Goal: Find specific page/section: Find specific page/section

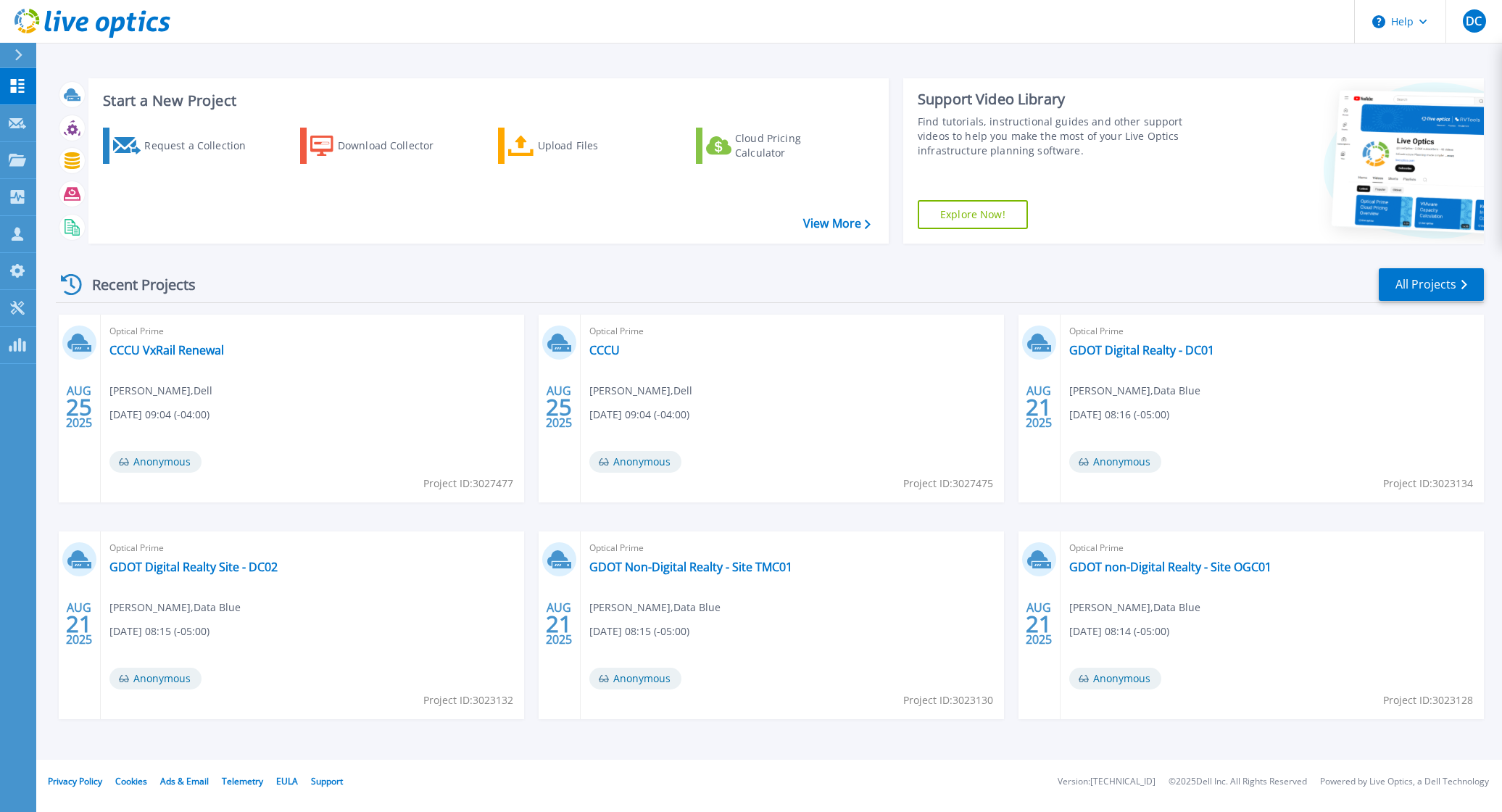
click at [247, 188] on div "Request a Collection Download Collector Upload Files Cloud Pricing Calculator" at bounding box center [486, 175] width 790 height 120
click at [20, 161] on icon at bounding box center [17, 159] width 17 height 12
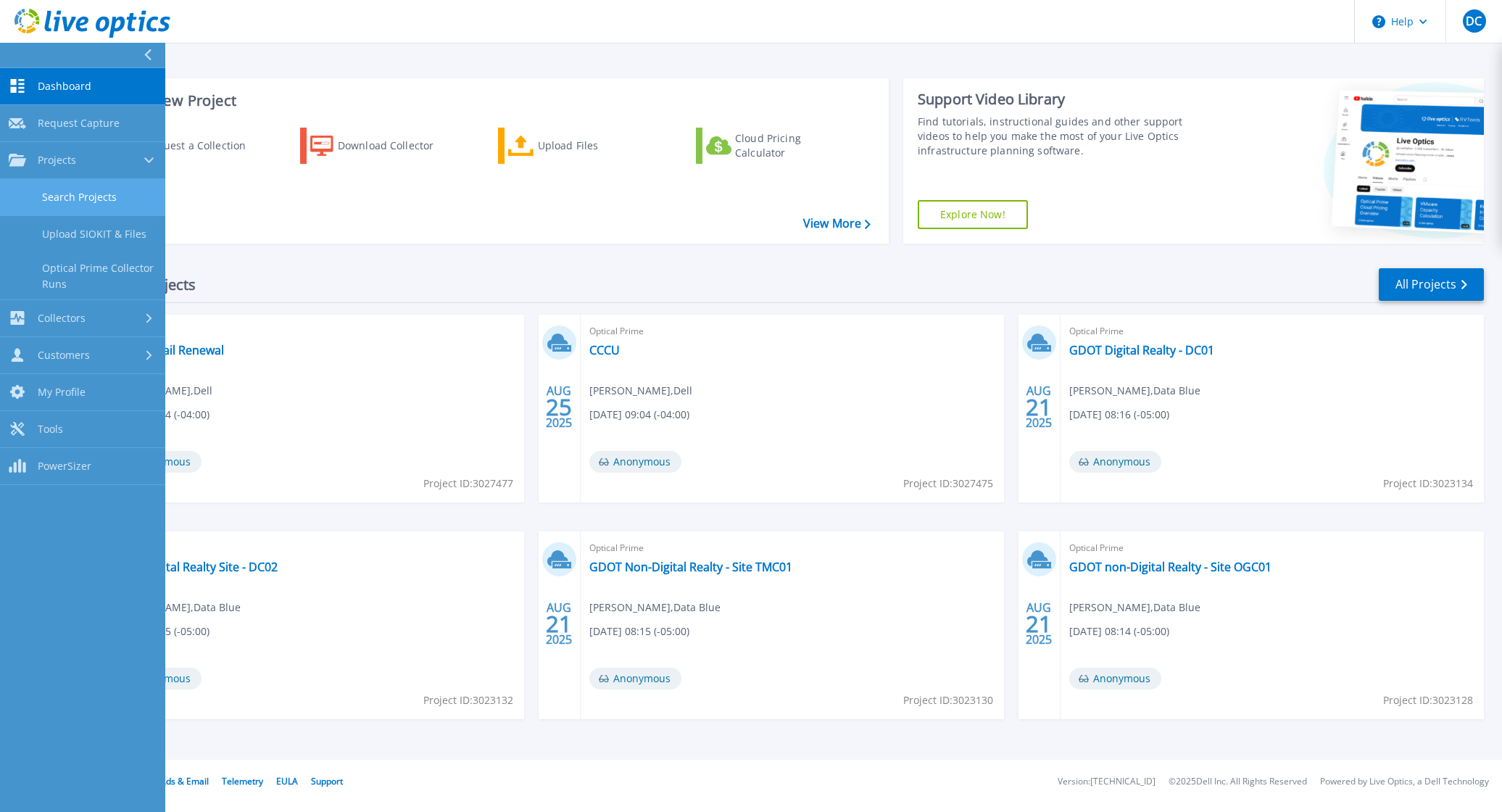
click at [98, 198] on link "Search Projects" at bounding box center [83, 197] width 165 height 37
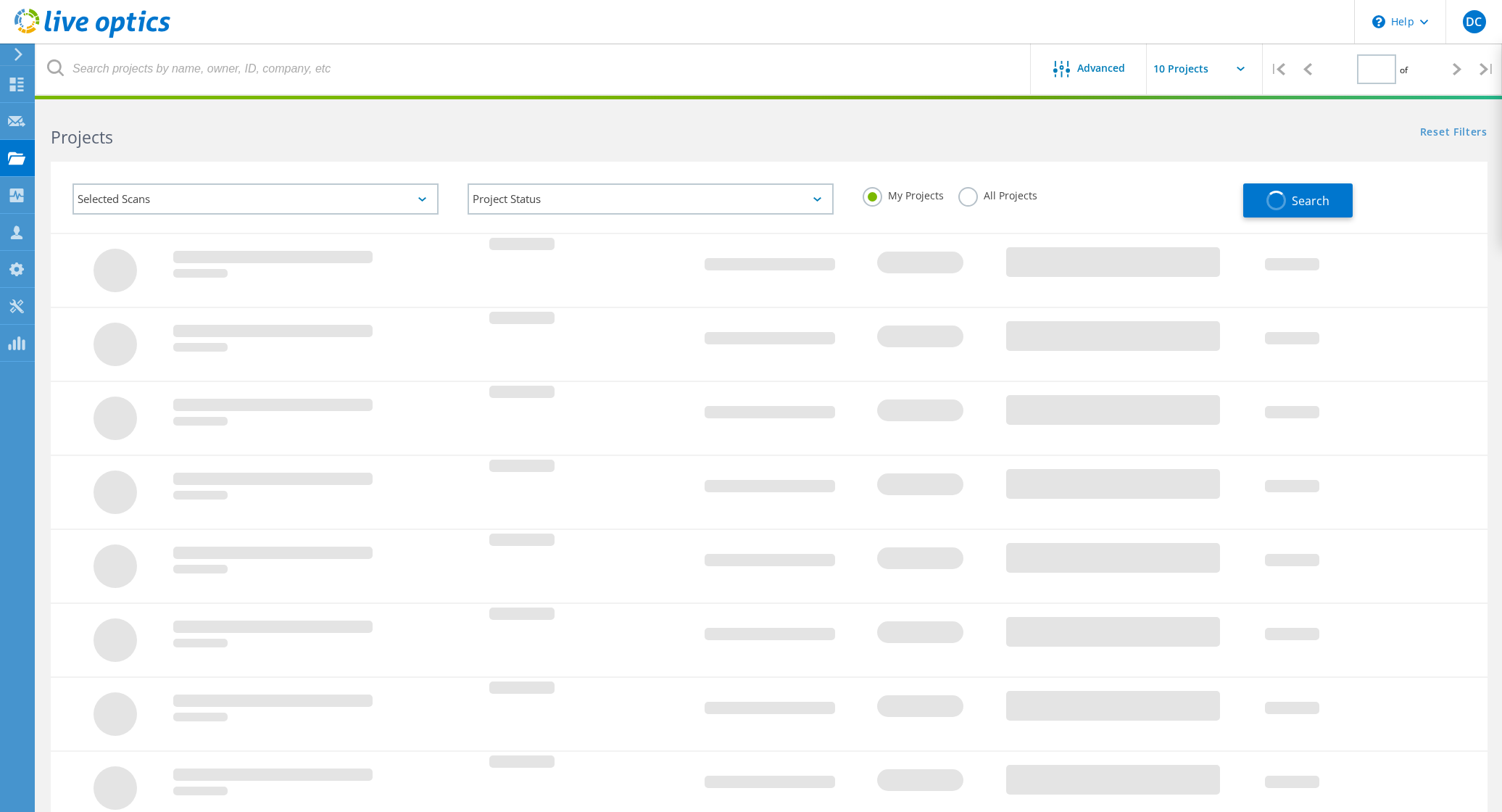
type input "1"
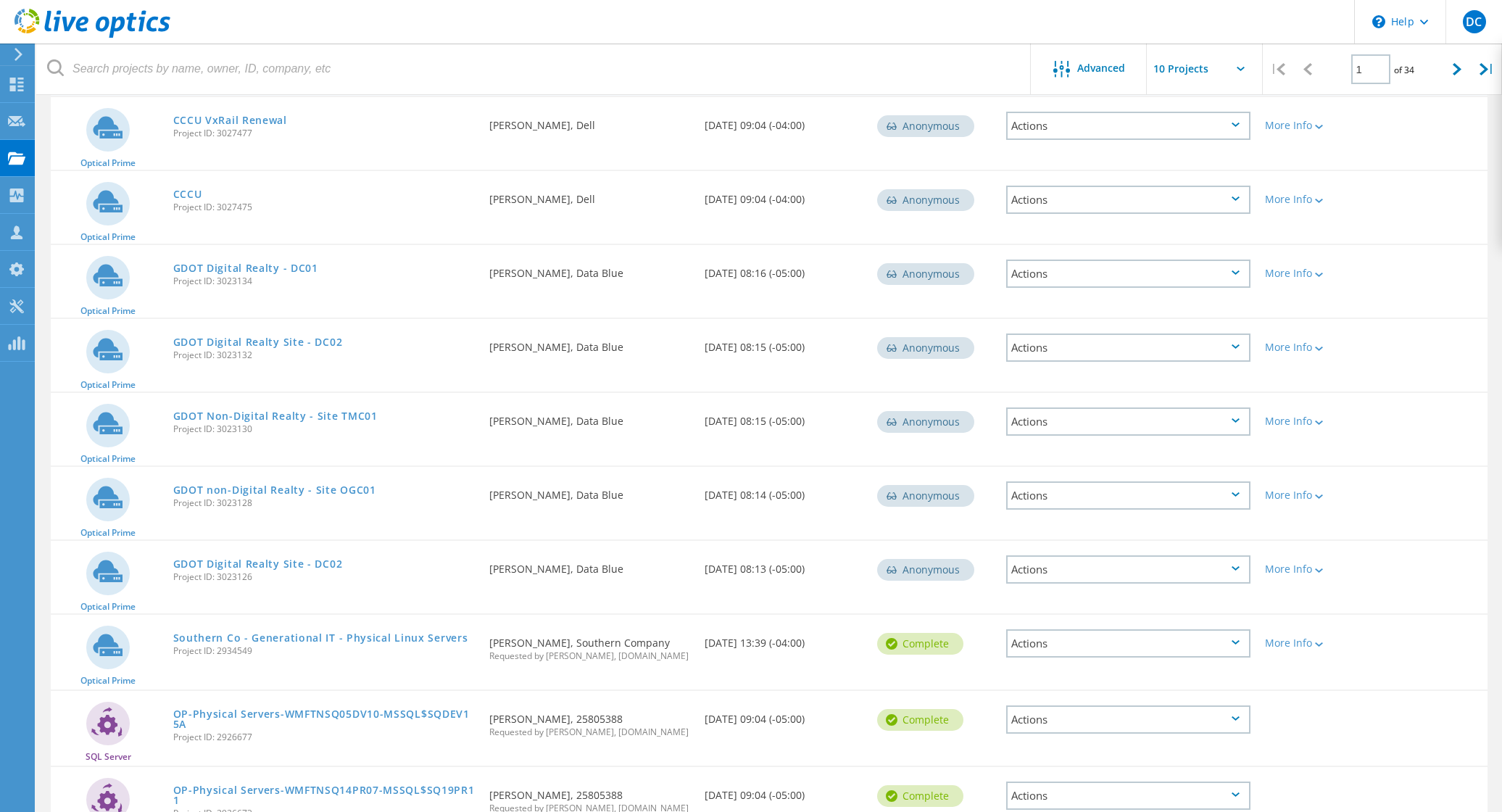
scroll to position [173, 0]
click at [252, 337] on link "GDOT Digital Realty Site - DC02" at bounding box center [258, 340] width 170 height 10
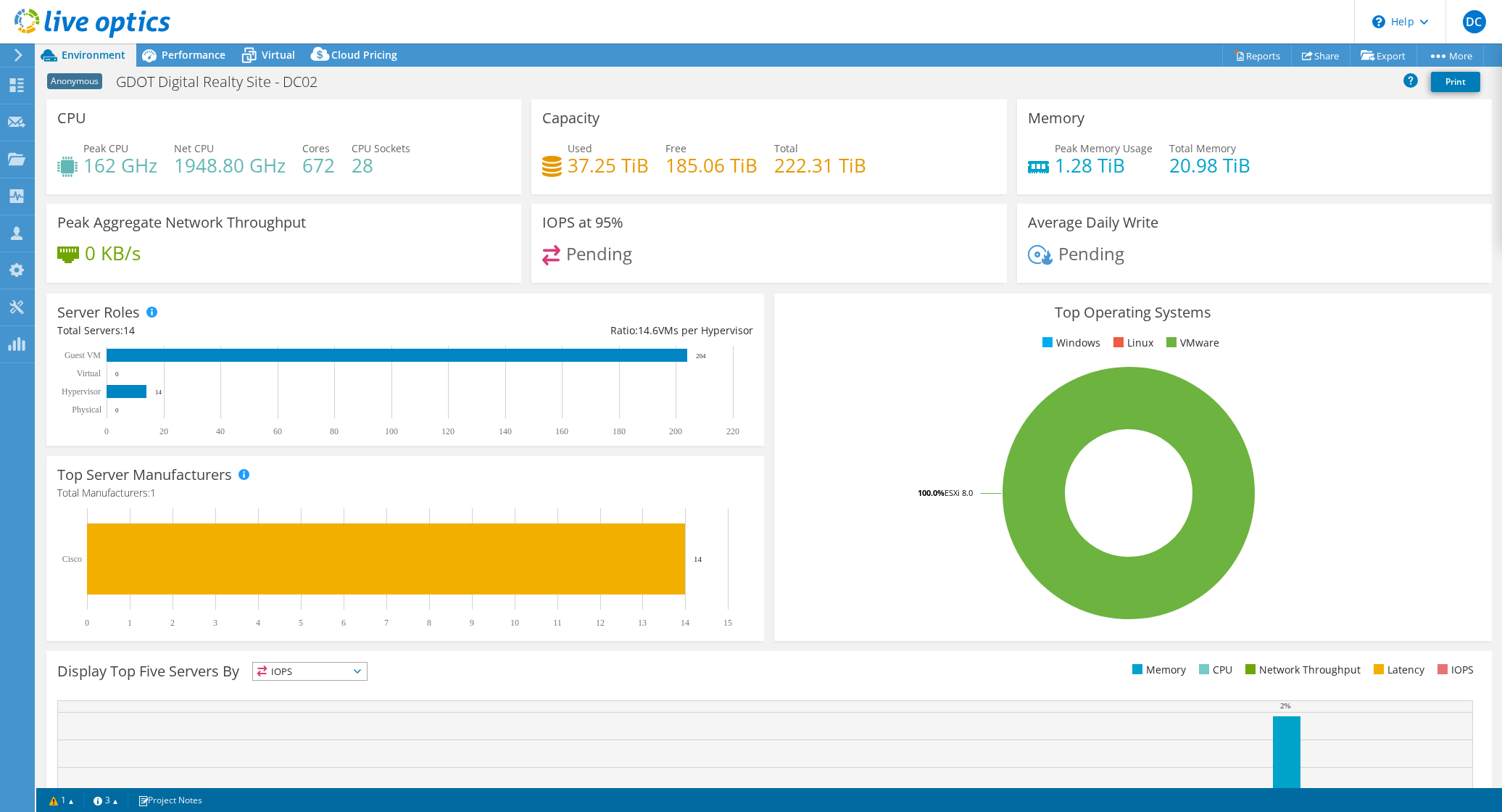
select select "USD"
click at [181, 51] on span "Performance" at bounding box center [193, 54] width 64 height 14
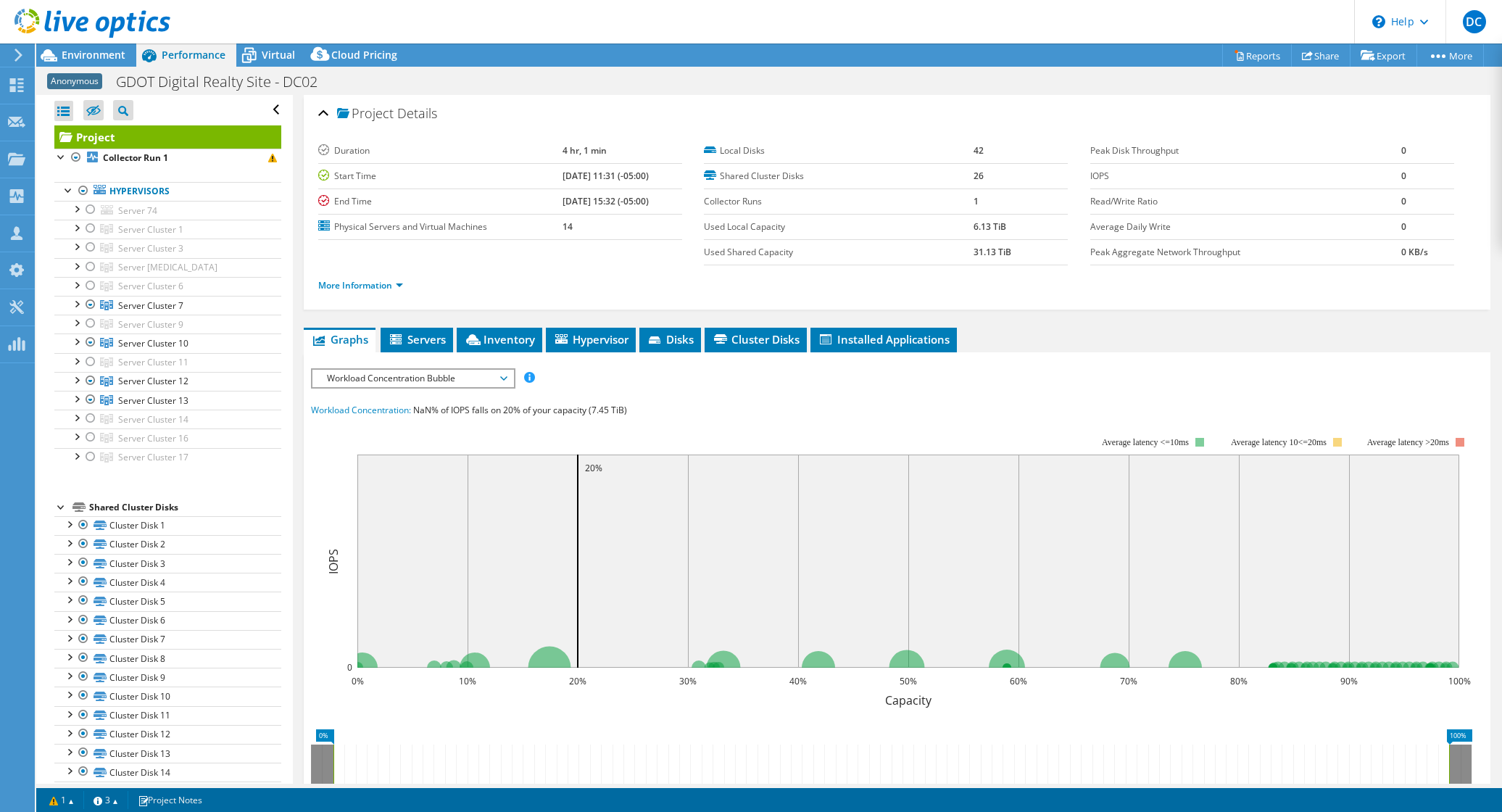
click at [529, 86] on div "Anonymous GDOT Digital Realty Site - DC02 Print" at bounding box center [769, 82] width 1466 height 27
click at [533, 83] on div "Anonymous GDOT Digital Realty Site - DC02 Print" at bounding box center [769, 82] width 1466 height 27
click at [695, 79] on div "Anonymous GDOT Digital Realty Site - DC02 Print" at bounding box center [769, 82] width 1466 height 27
